Goal: Communication & Community: Share content

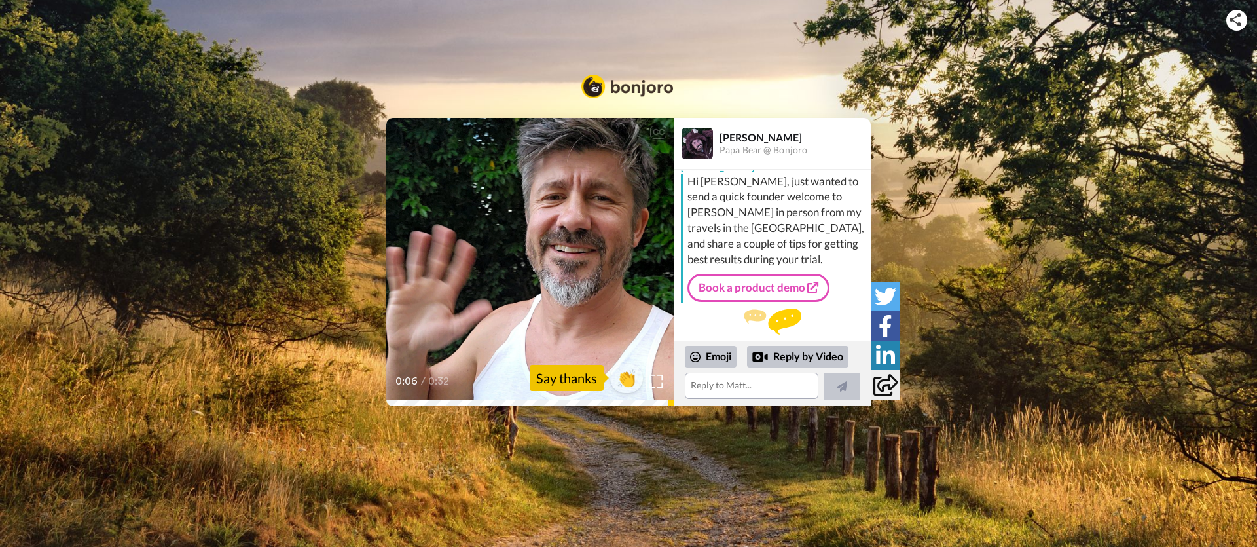
scroll to position [17, 0]
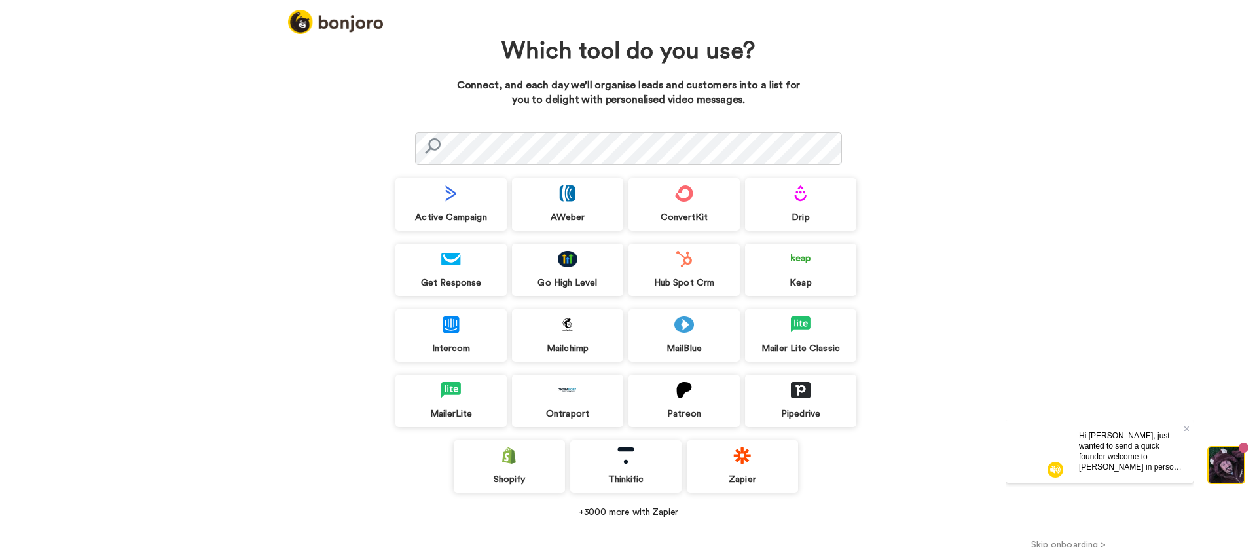
drag, startPoint x: 1191, startPoint y: 425, endPoint x: 1253, endPoint y: 750, distance: 330.7
click at [1191, 425] on div "Hi [PERSON_NAME], just wanted to send a quick founder welcome to [PERSON_NAME] …" at bounding box center [1131, 450] width 126 height 63
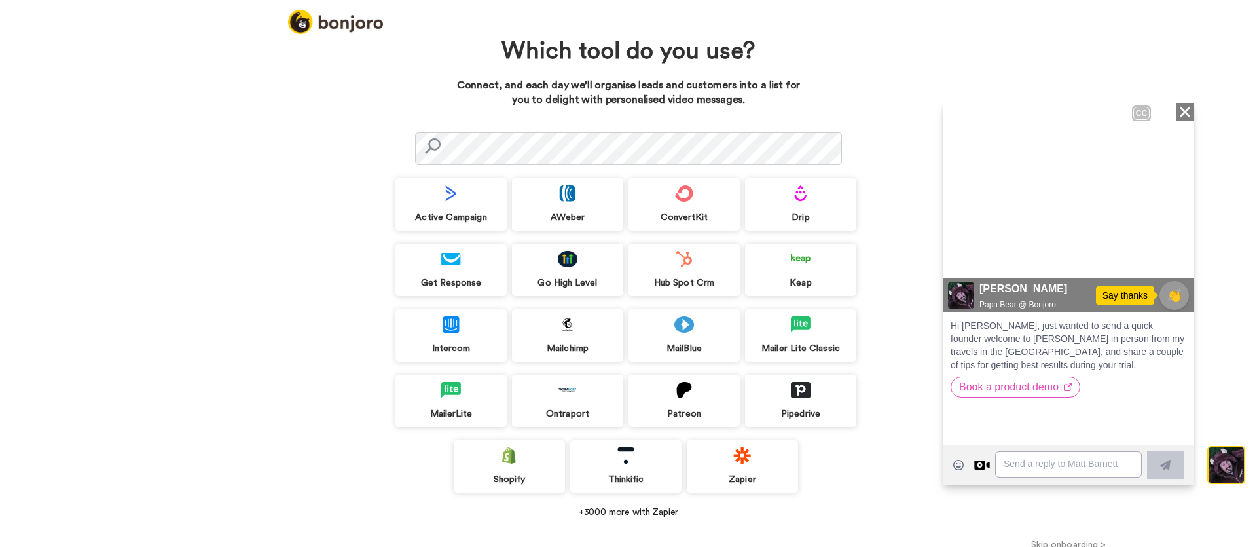
click at [1189, 111] on icon "Close" at bounding box center [1184, 111] width 13 height 16
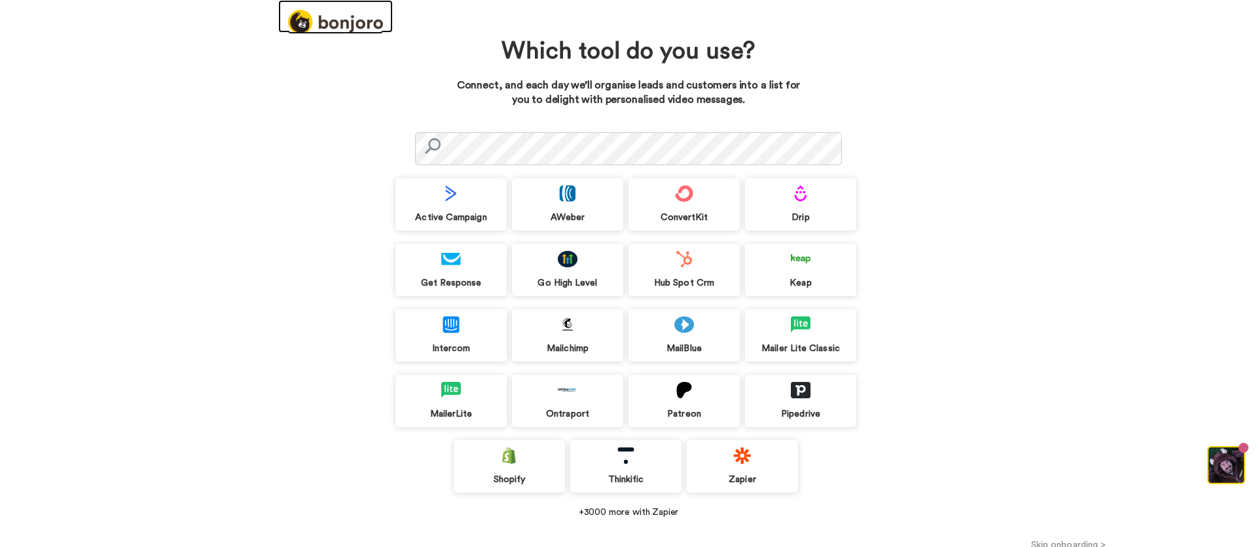
click at [368, 25] on img at bounding box center [335, 22] width 95 height 24
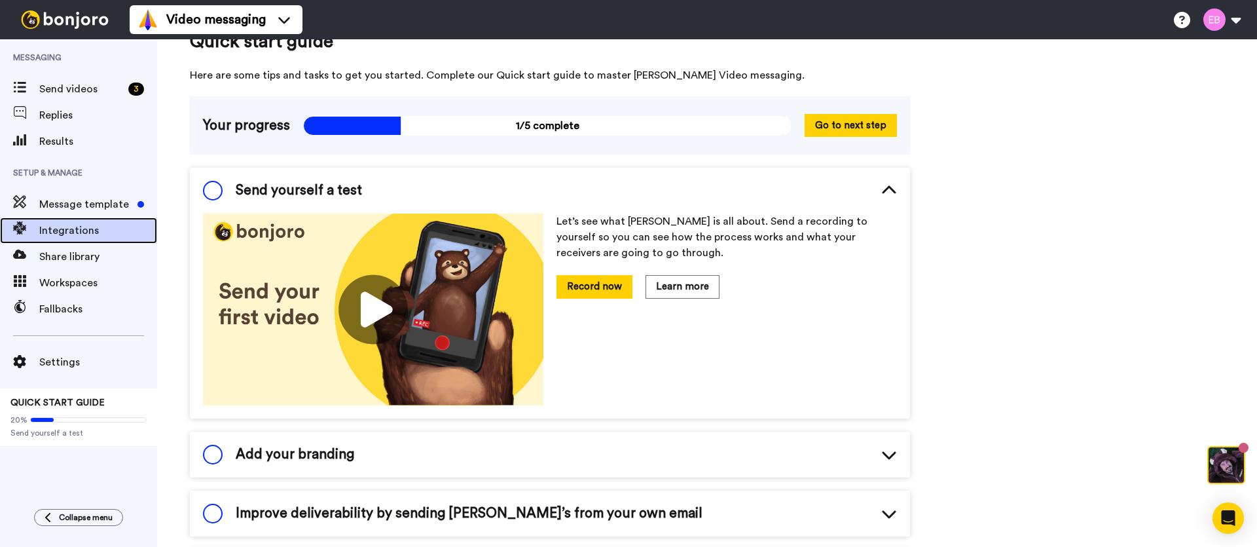
click at [99, 229] on span "Integrations" at bounding box center [98, 231] width 118 height 16
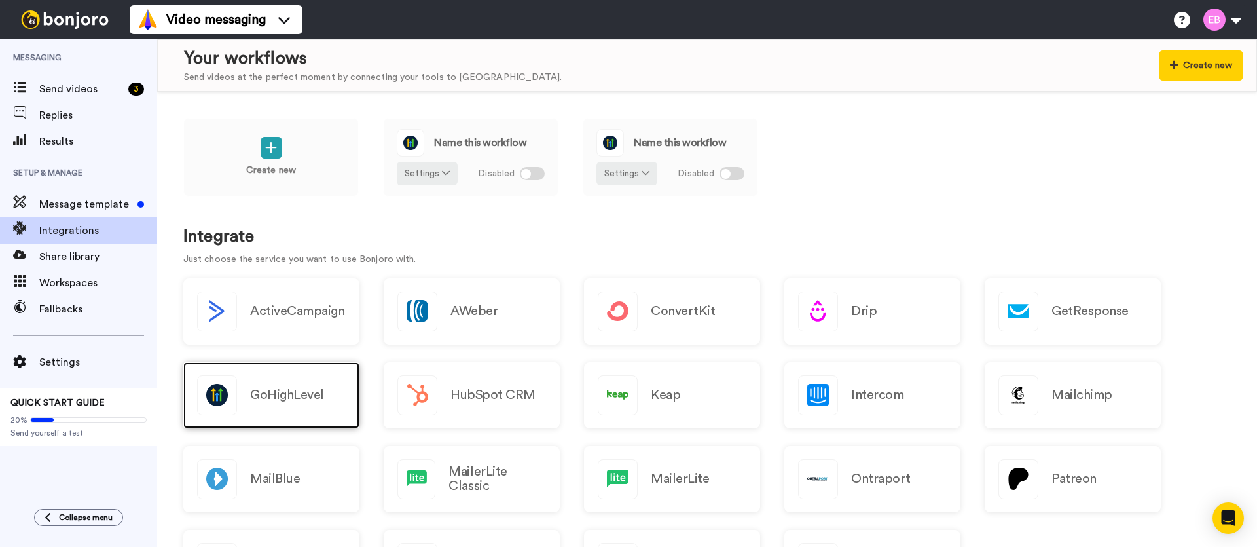
click at [307, 387] on h2 "GoHighLevel" at bounding box center [287, 394] width 74 height 14
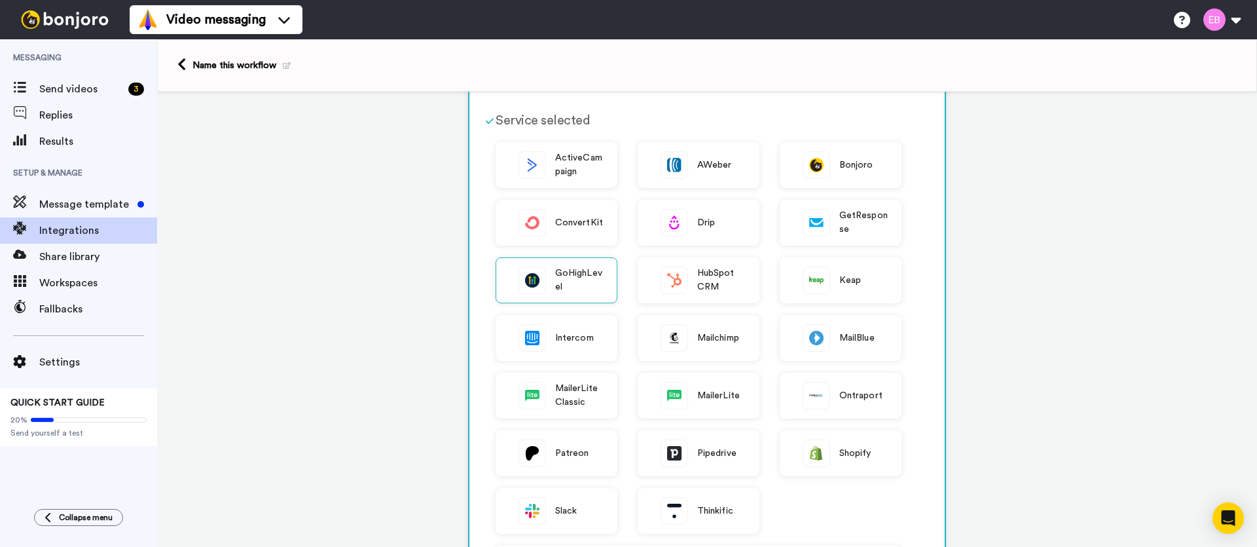
scroll to position [410, 0]
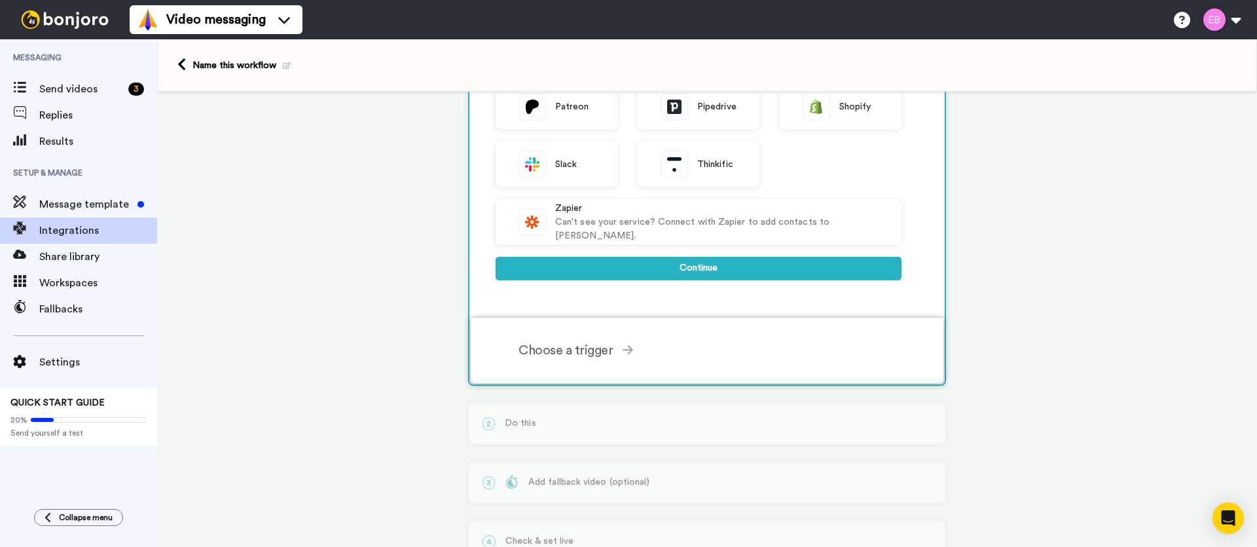
click at [622, 352] on icon at bounding box center [627, 350] width 10 height 12
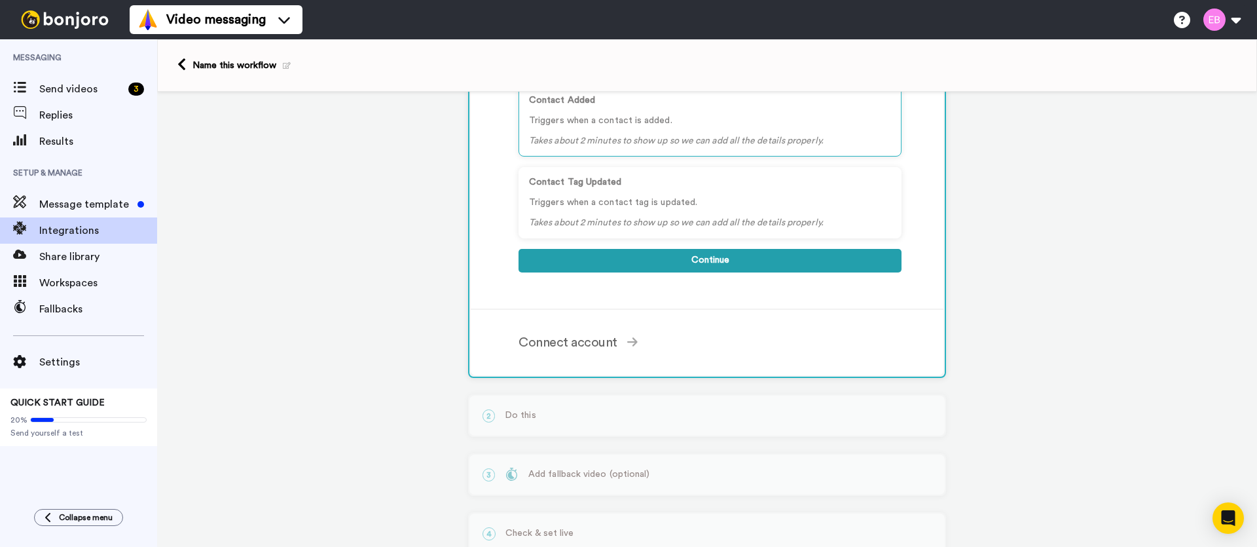
scroll to position [101, 0]
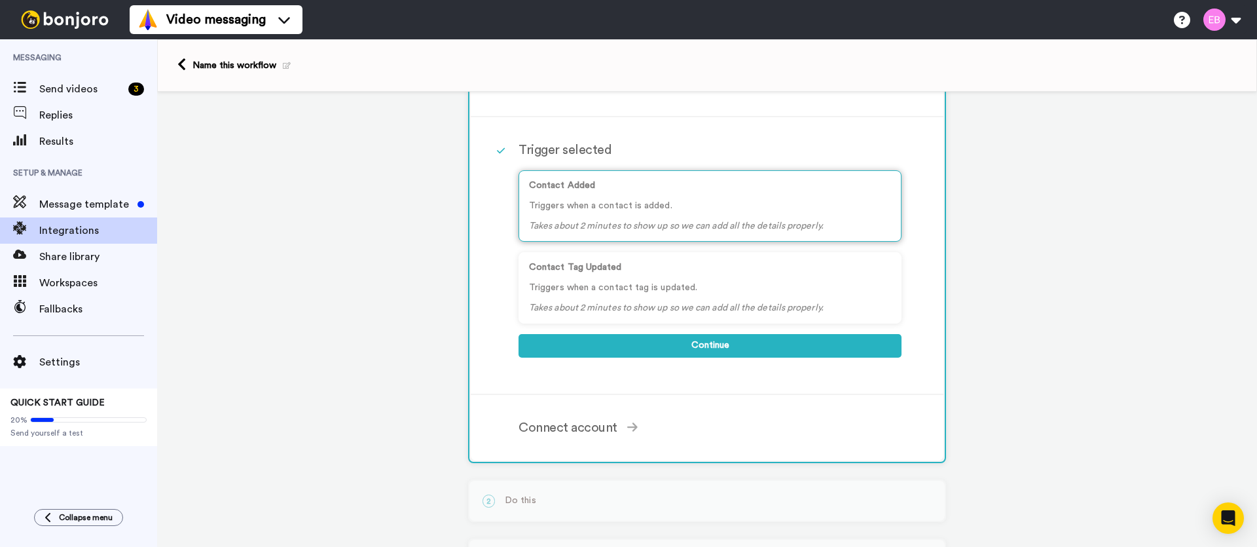
click at [623, 195] on div "Contact Added Triggers when a contact is added. Takes about 2 minutes to show u…" at bounding box center [709, 205] width 383 height 71
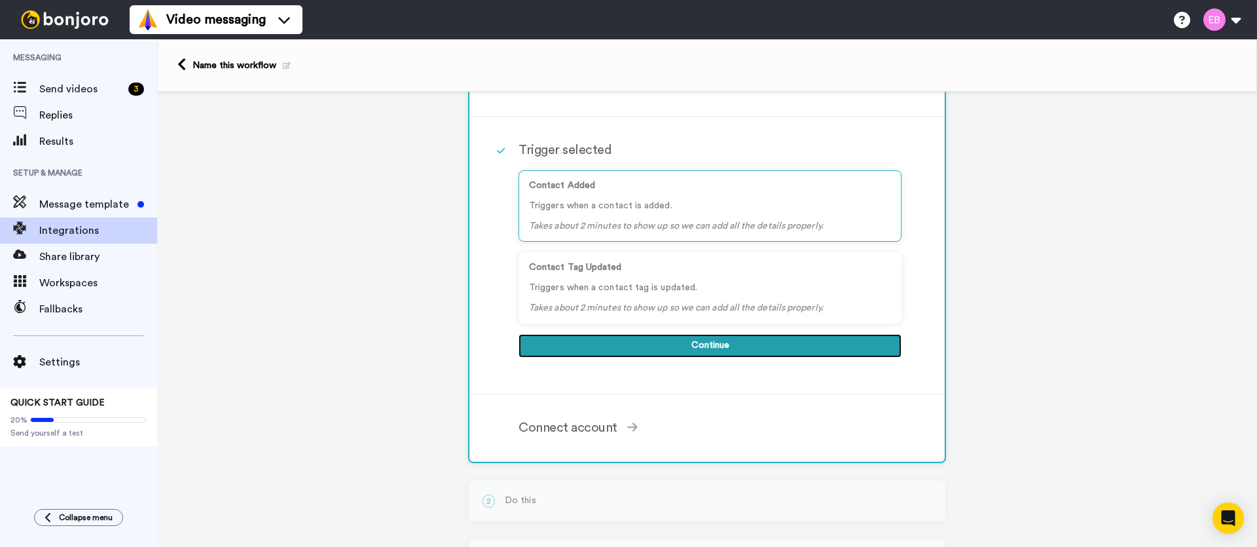
click at [694, 348] on button "Continue" at bounding box center [709, 346] width 383 height 24
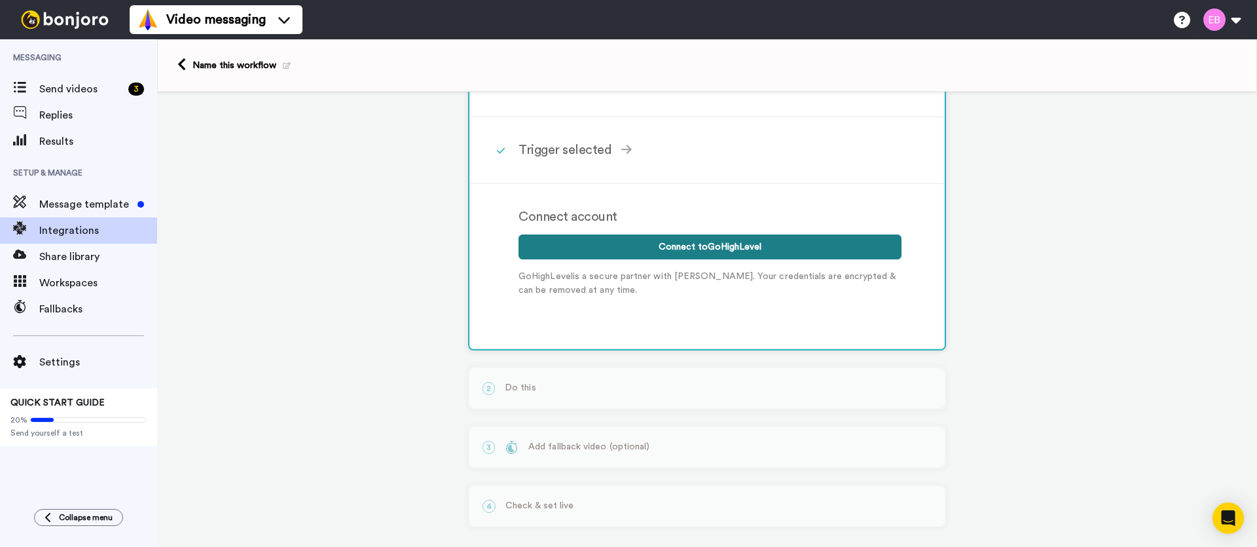
click at [711, 247] on button "Connect to GoHighLevel" at bounding box center [709, 246] width 383 height 25
click at [729, 250] on button "Connect to GoHighLevel" at bounding box center [709, 246] width 383 height 25
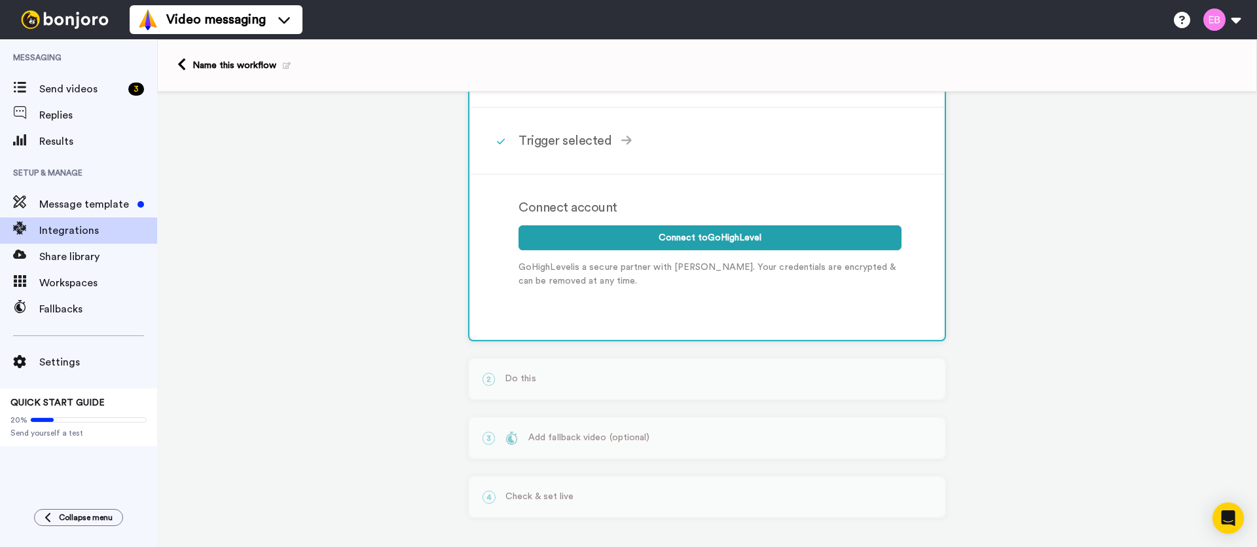
scroll to position [117, 0]
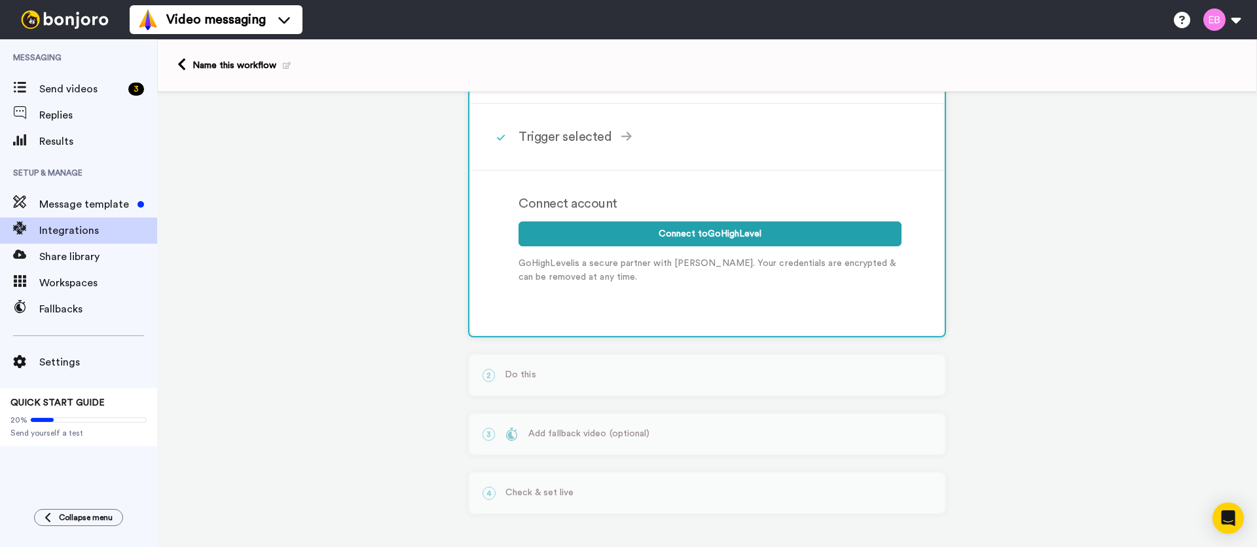
click at [1078, 277] on div "1 Contact Added GoHighLevel Service selected ActiveCampaign AWeber Bonjoro Conv…" at bounding box center [707, 261] width 1100 height 569
click at [762, 234] on button "Connect to GoHighLevel" at bounding box center [709, 233] width 383 height 25
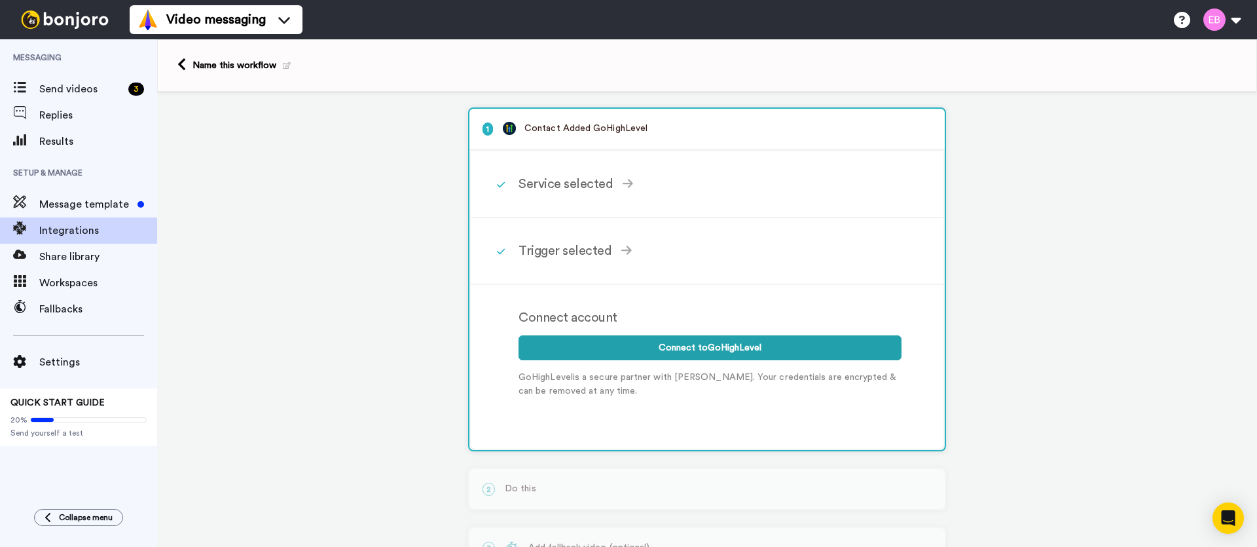
scroll to position [0, 0]
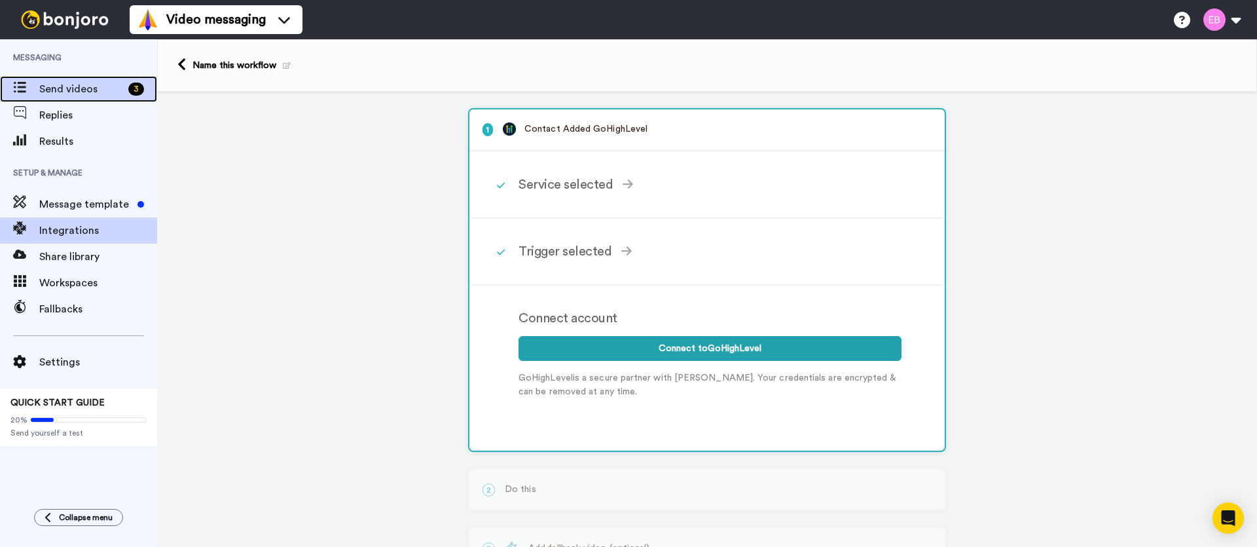
click at [82, 92] on span "Send videos" at bounding box center [81, 89] width 84 height 16
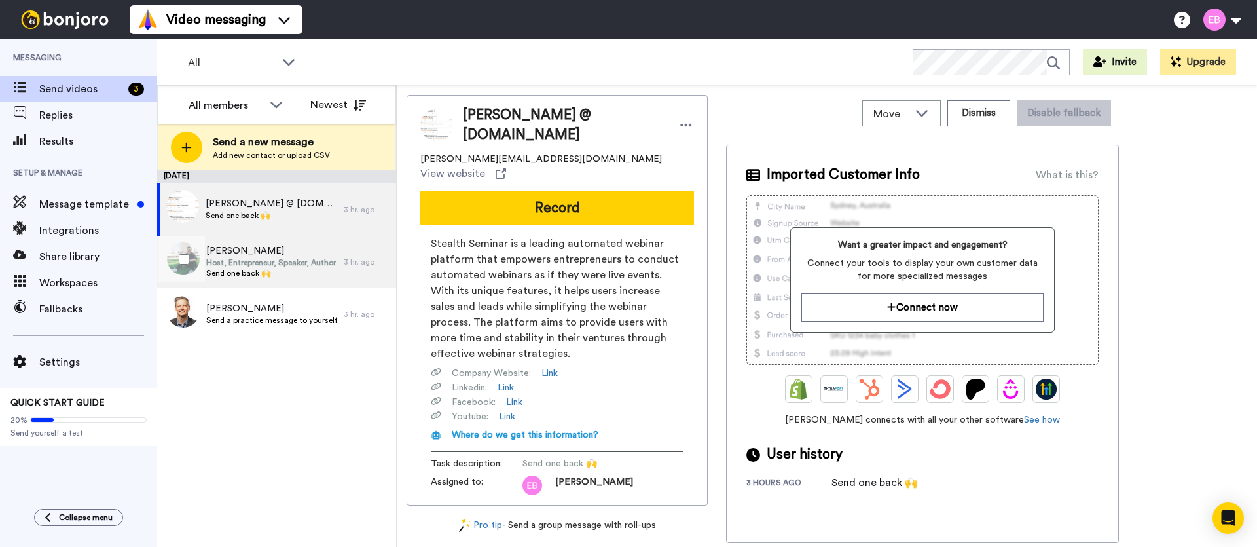
click at [296, 262] on span "Host, Entrepreneur, Speaker, Author" at bounding box center [271, 262] width 130 height 10
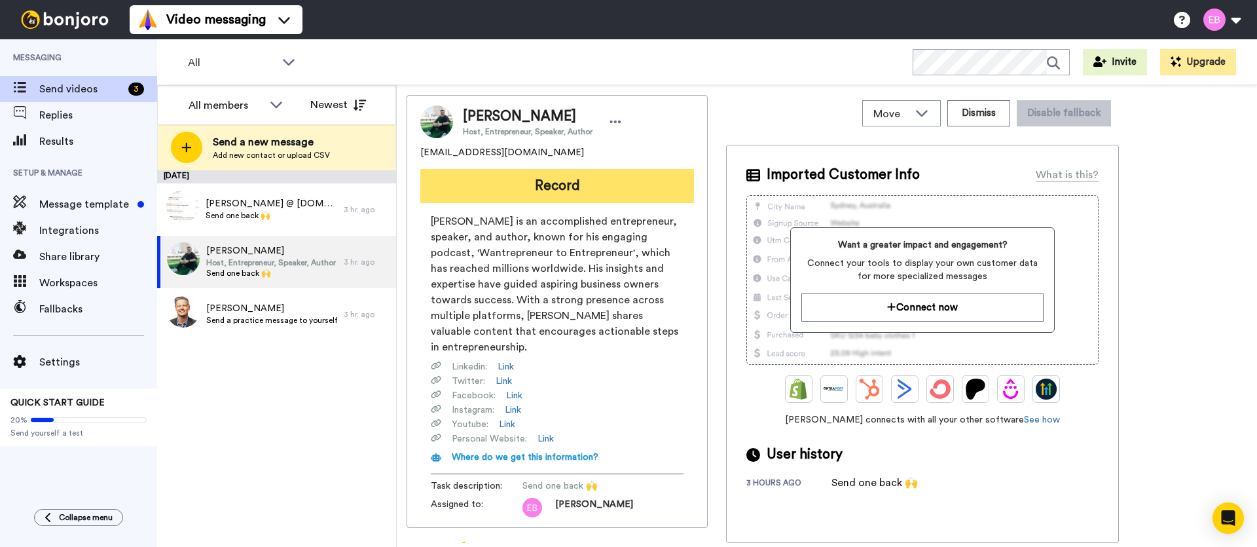
click at [577, 197] on button "Record" at bounding box center [557, 186] width 274 height 34
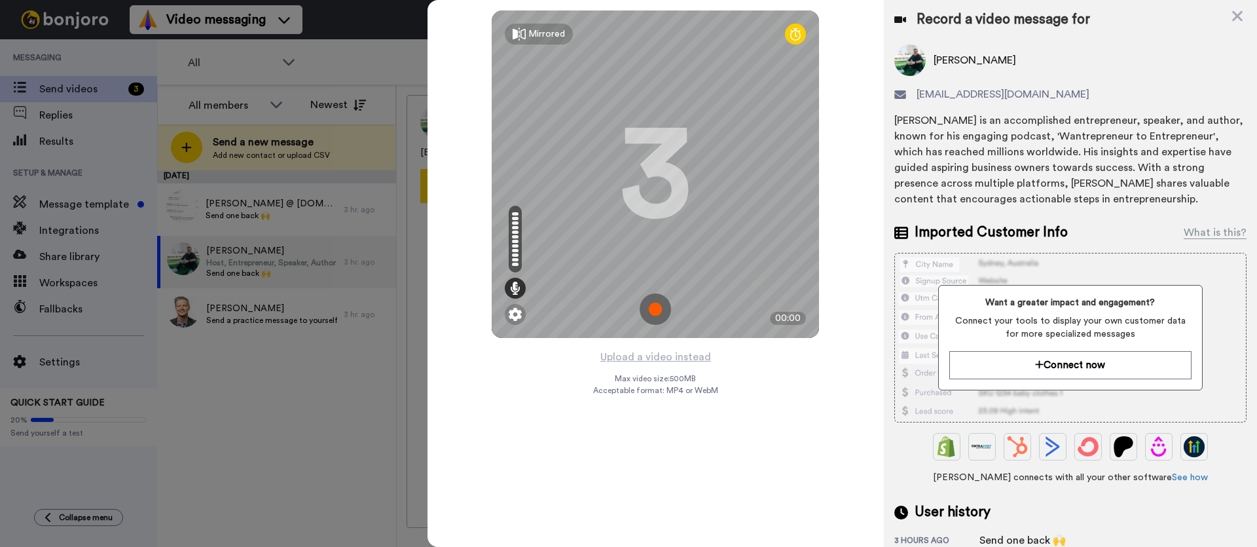
click at [793, 32] on icon at bounding box center [795, 33] width 10 height 13
click at [794, 39] on icon at bounding box center [795, 33] width 10 height 13
click at [673, 170] on div "3" at bounding box center [655, 174] width 72 height 98
click at [658, 306] on img at bounding box center [654, 308] width 31 height 31
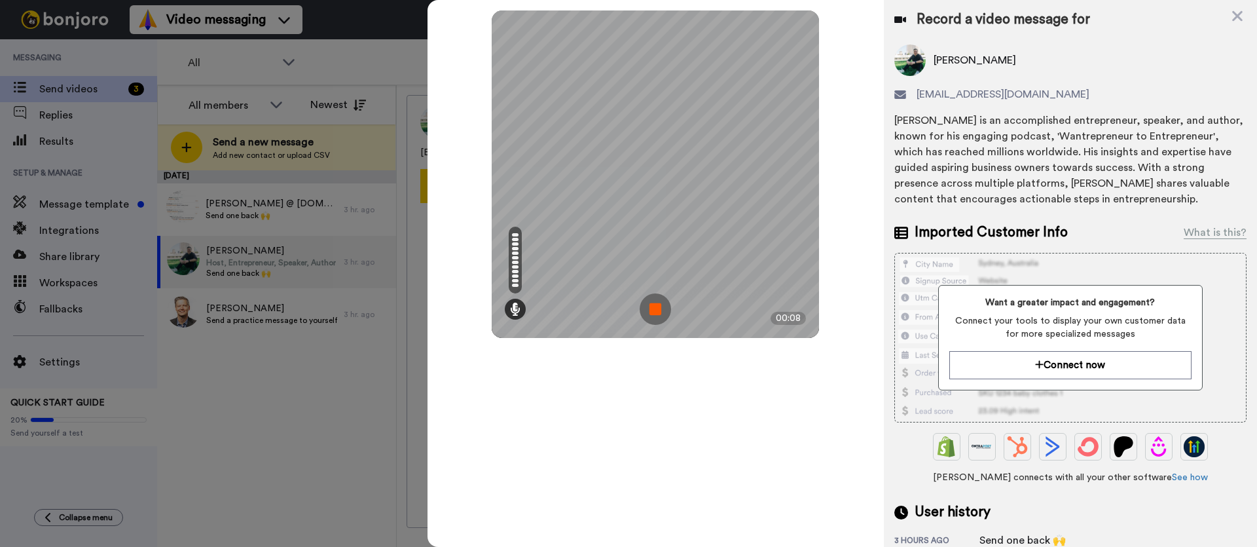
click at [656, 314] on img at bounding box center [654, 308] width 31 height 31
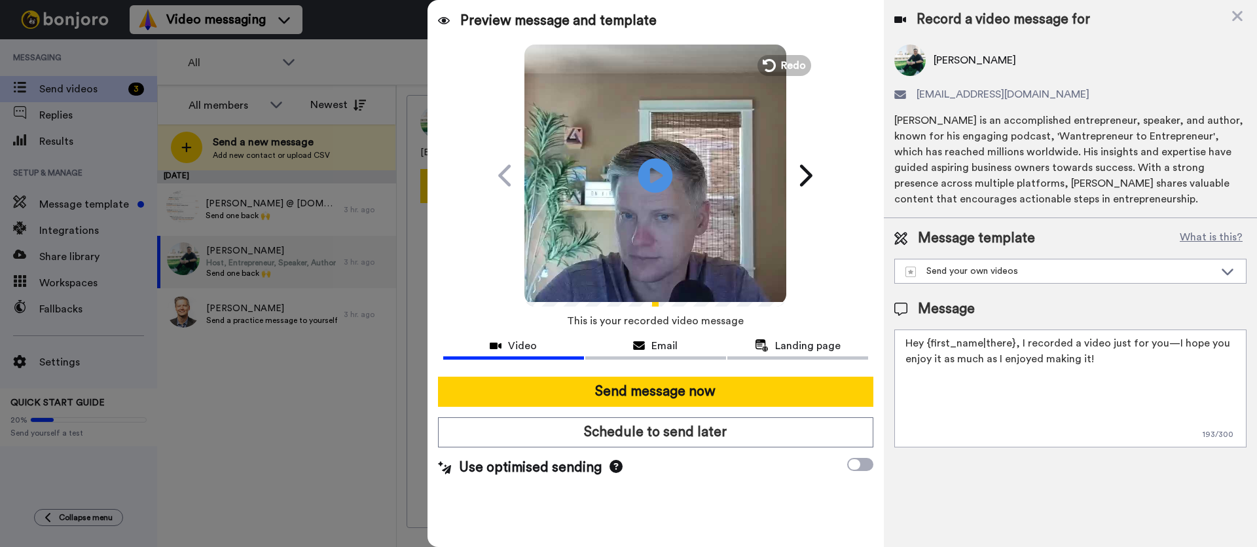
click at [658, 171] on icon at bounding box center [655, 175] width 35 height 35
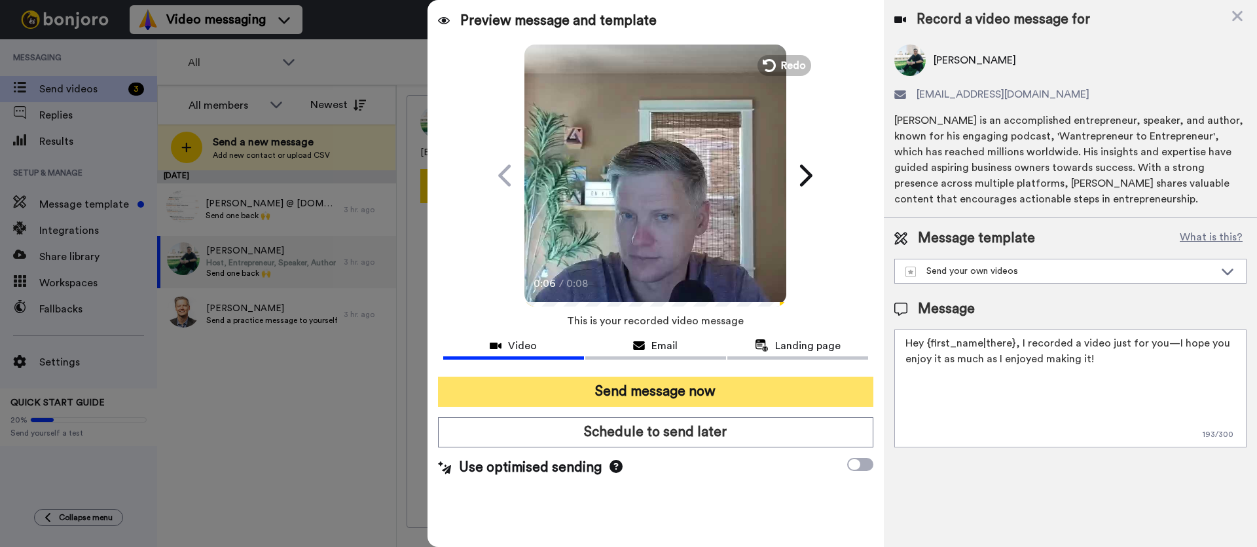
click at [652, 392] on button "Send message now" at bounding box center [655, 391] width 435 height 30
